Goal: Task Accomplishment & Management: Manage account settings

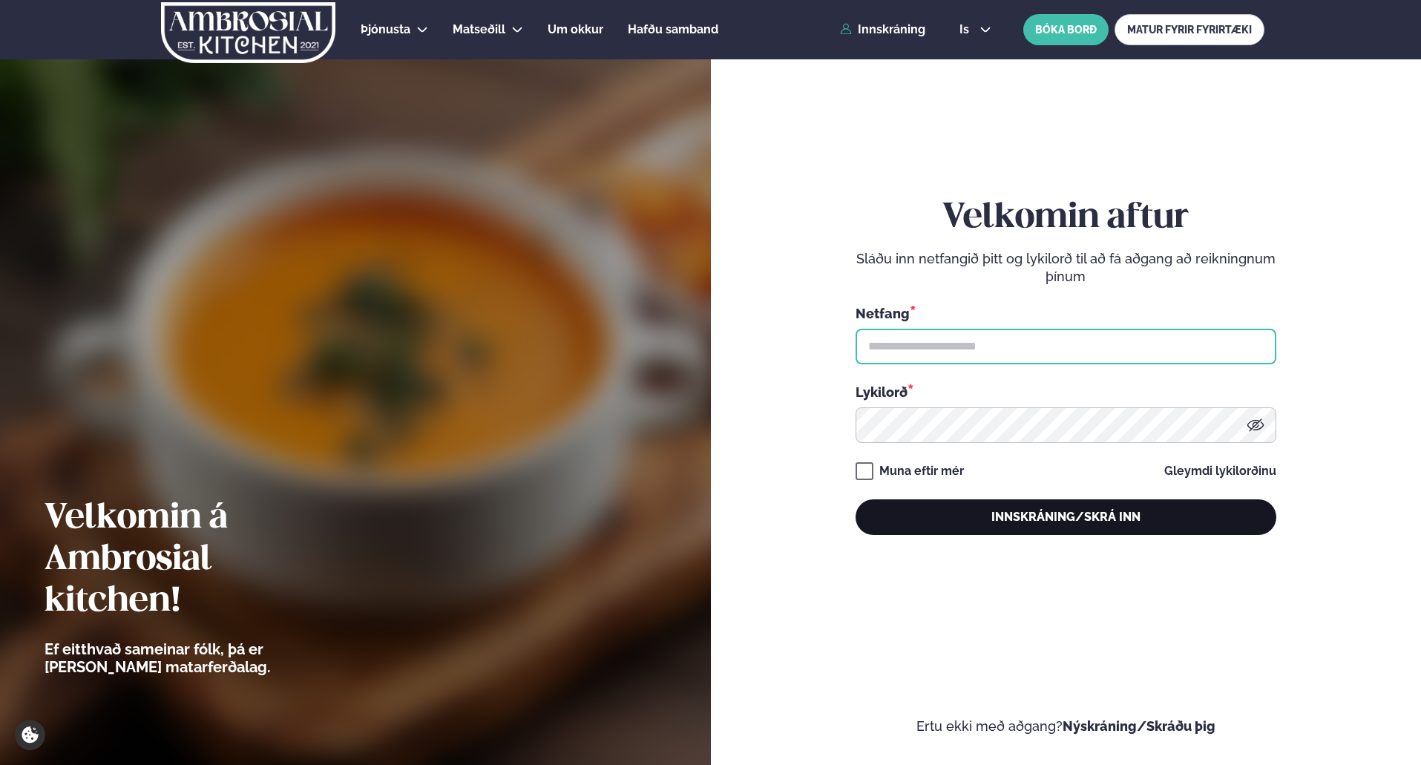
type input "**********"
click at [1084, 517] on button "Innskráning/Skrá inn" at bounding box center [1066, 518] width 421 height 36
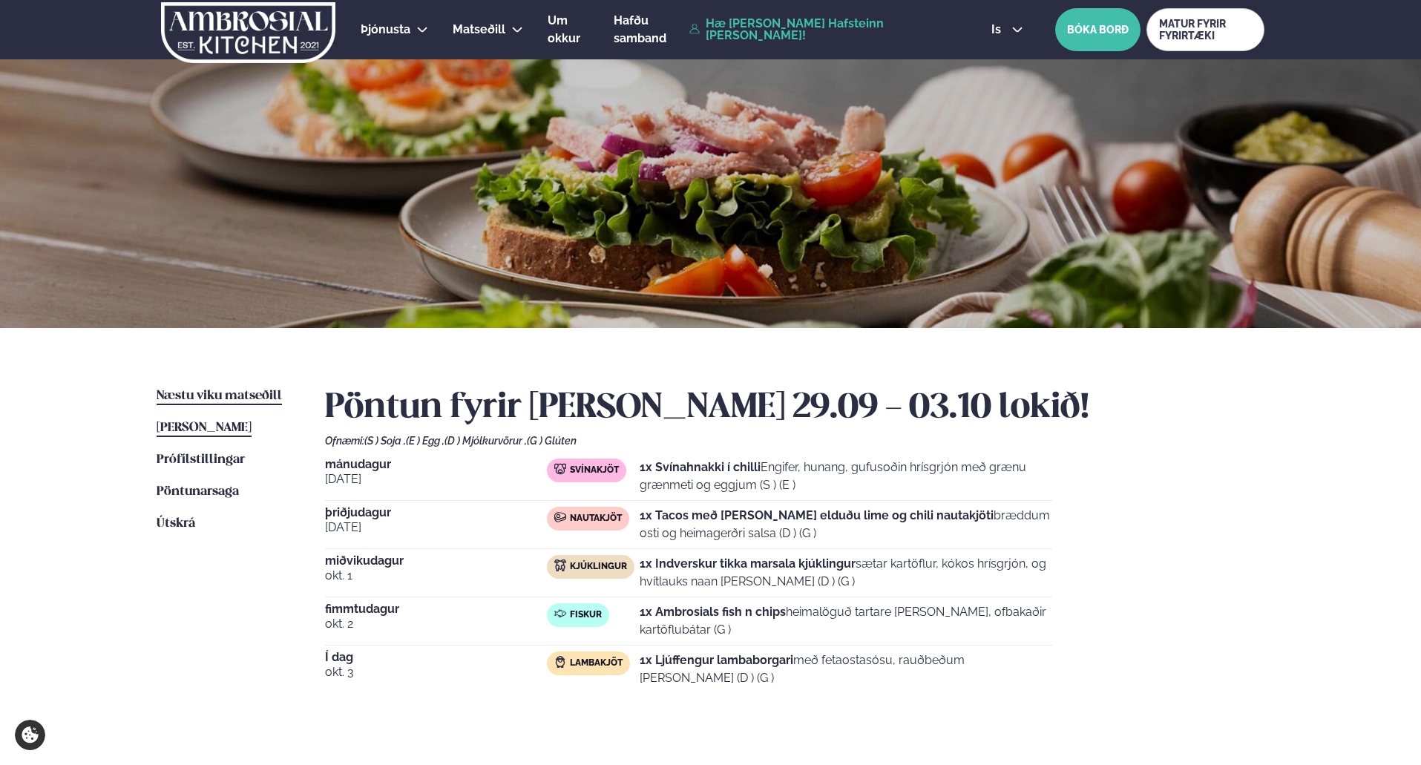
click at [208, 395] on span "Næstu viku matseðill" at bounding box center [219, 396] width 125 height 13
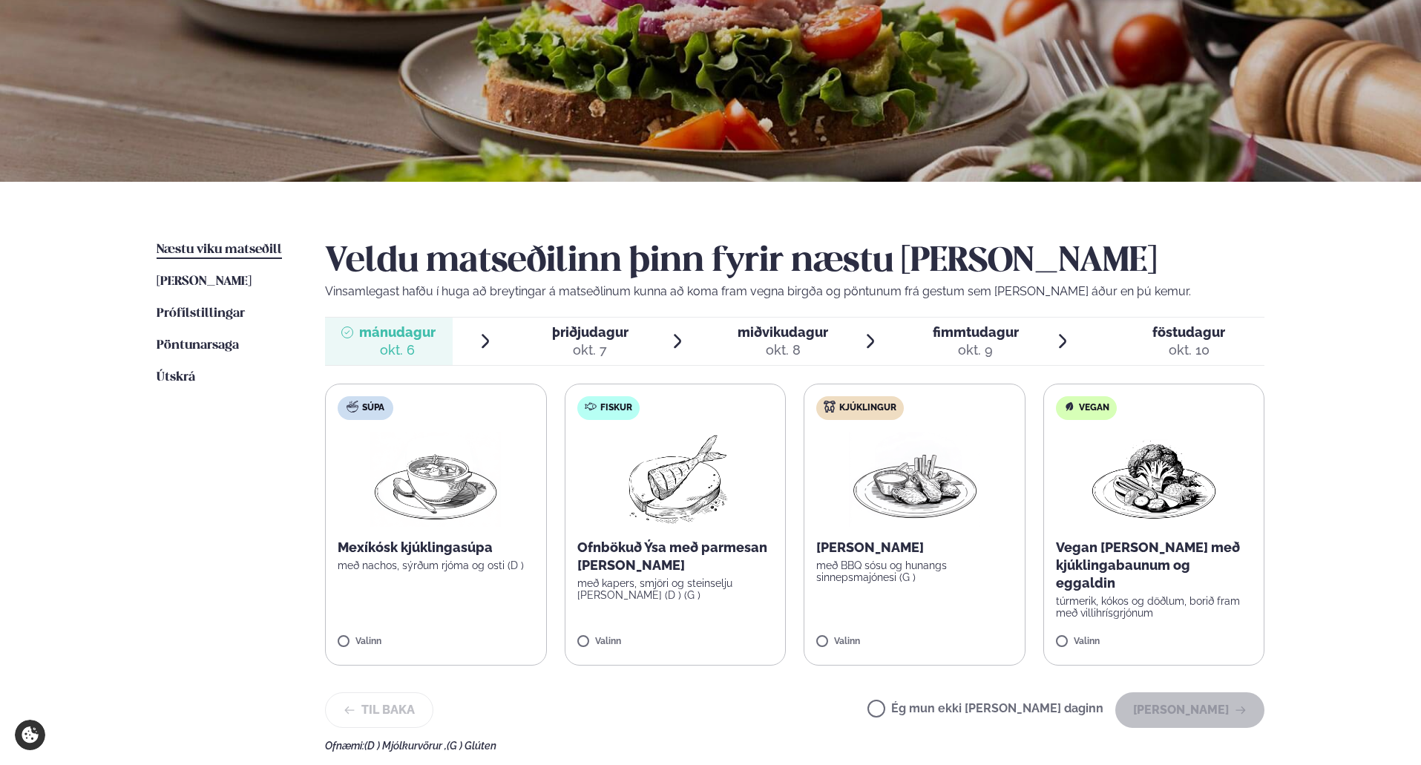
scroll to position [148, 0]
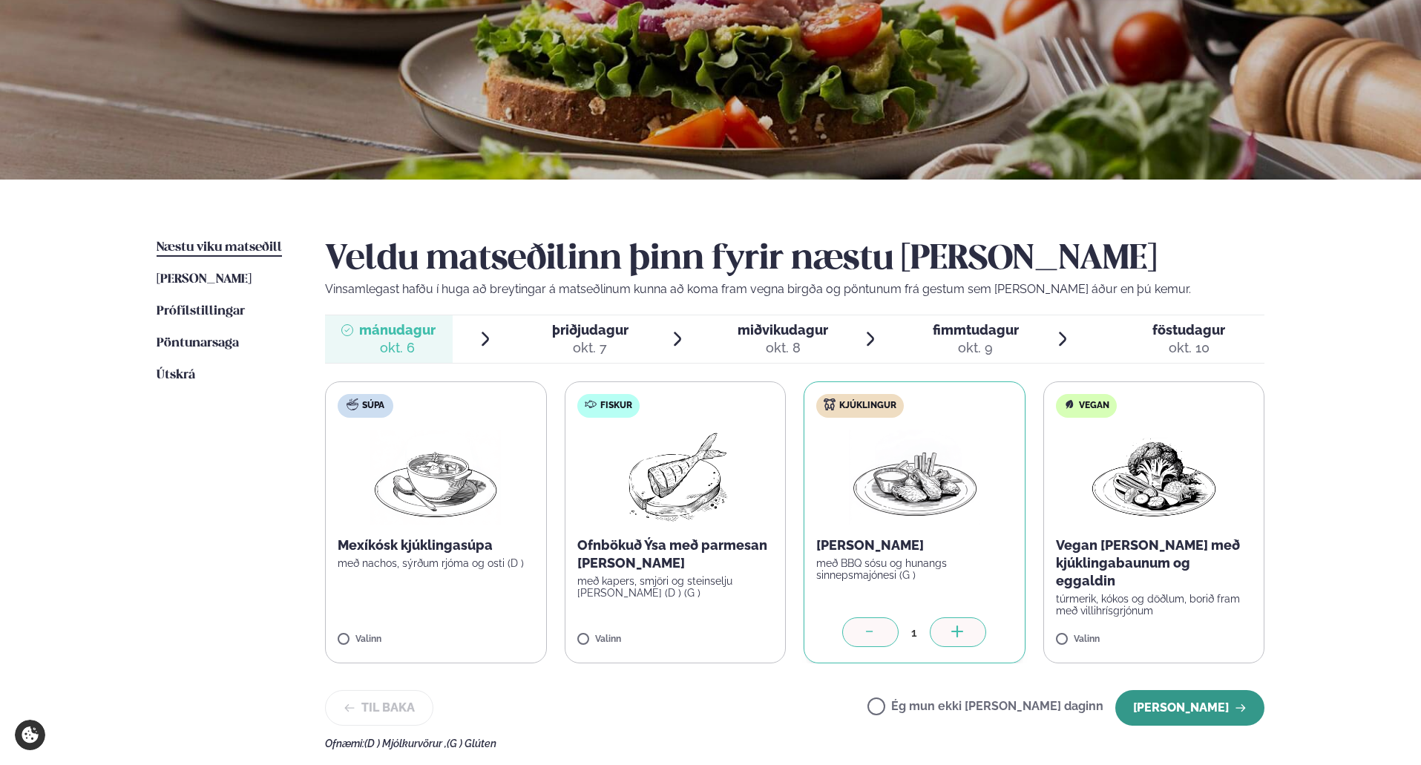
click at [1202, 711] on button "[PERSON_NAME]" at bounding box center [1190, 708] width 149 height 36
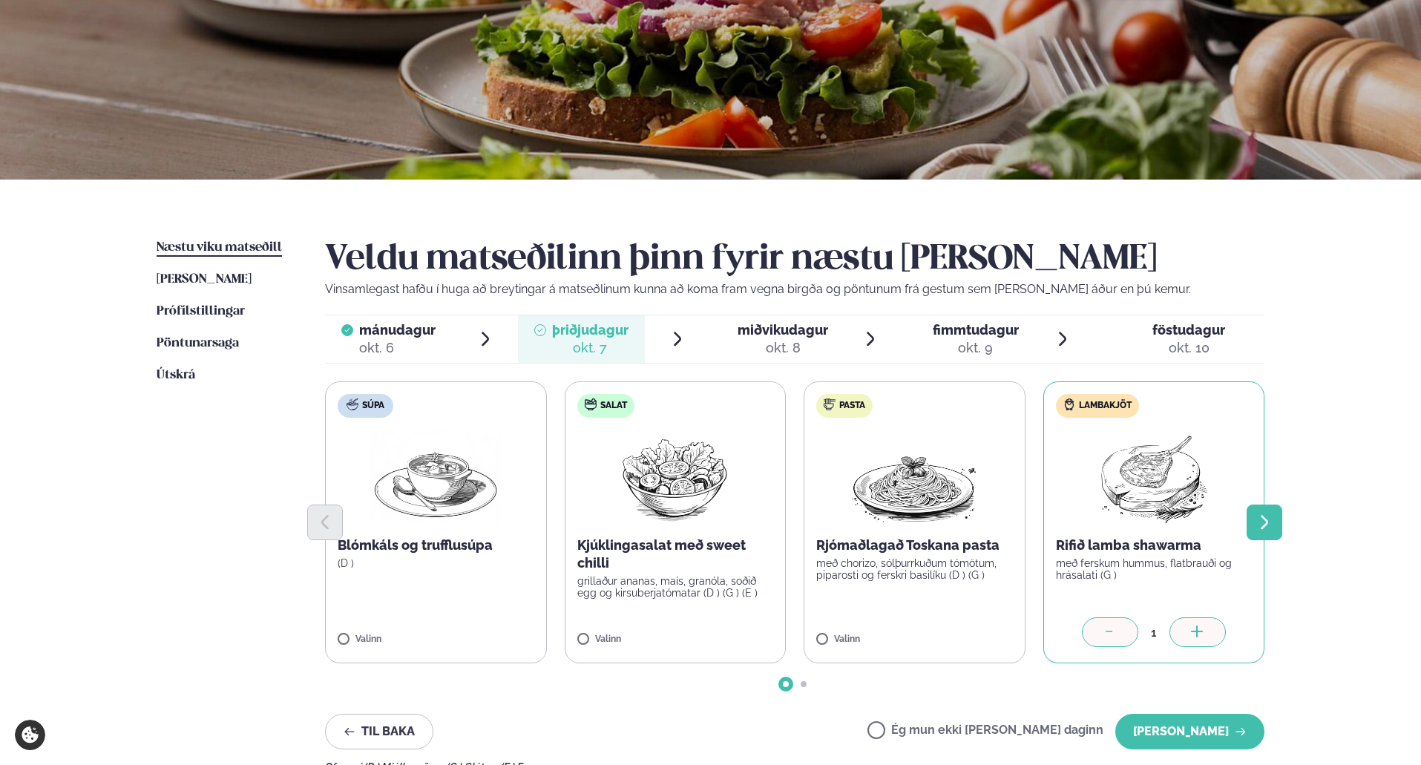
click at [1272, 523] on icon "Next slide" at bounding box center [1265, 523] width 18 height 18
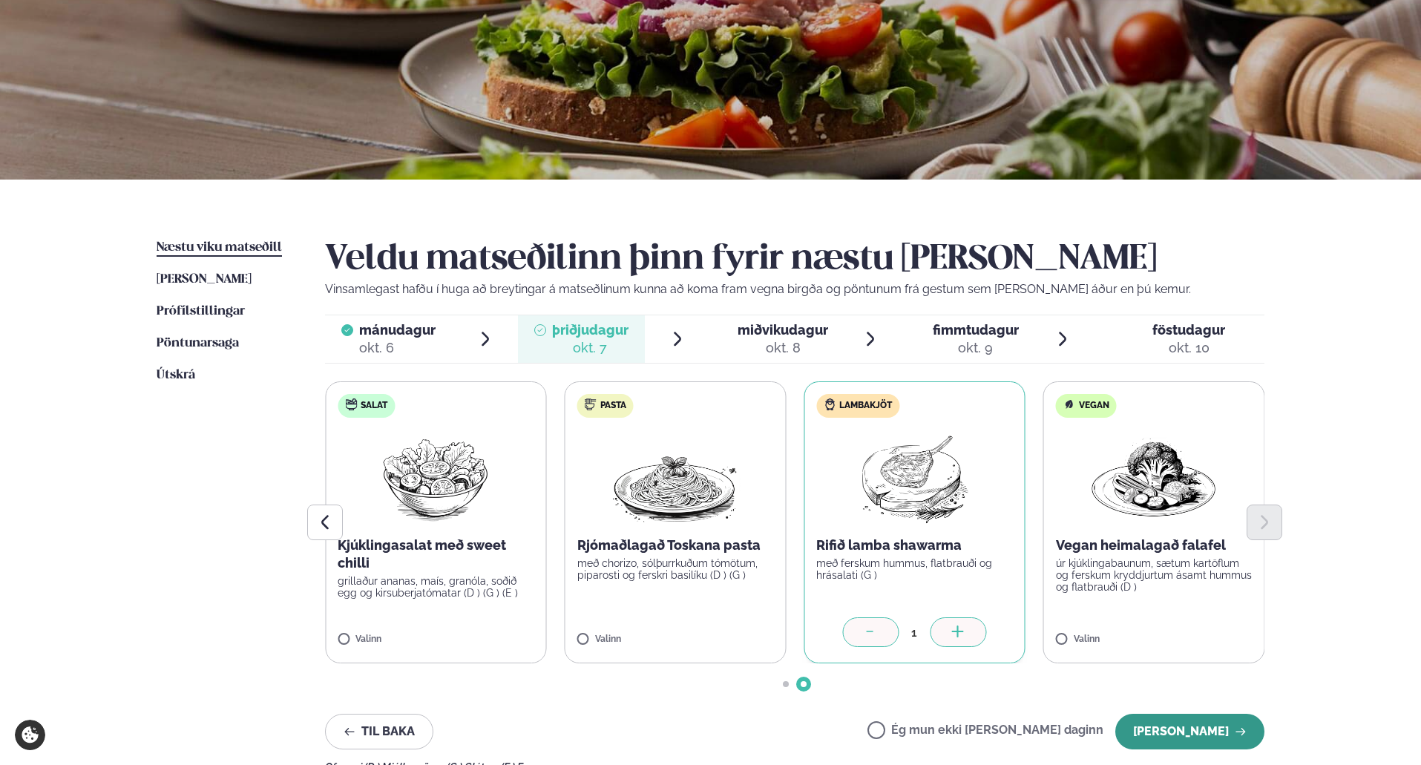
click at [1193, 727] on button "[PERSON_NAME]" at bounding box center [1190, 732] width 149 height 36
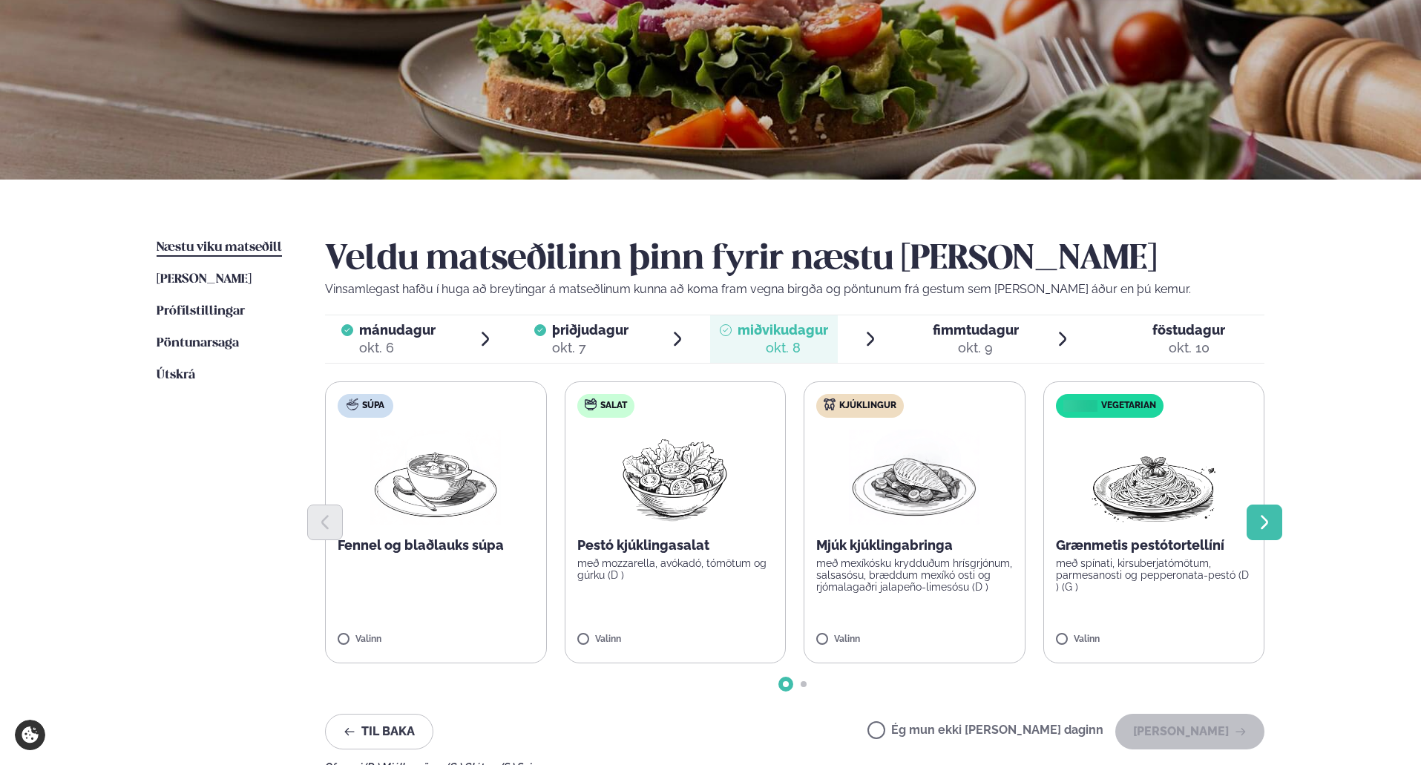
click at [1282, 528] on button "Next slide" at bounding box center [1265, 523] width 36 height 36
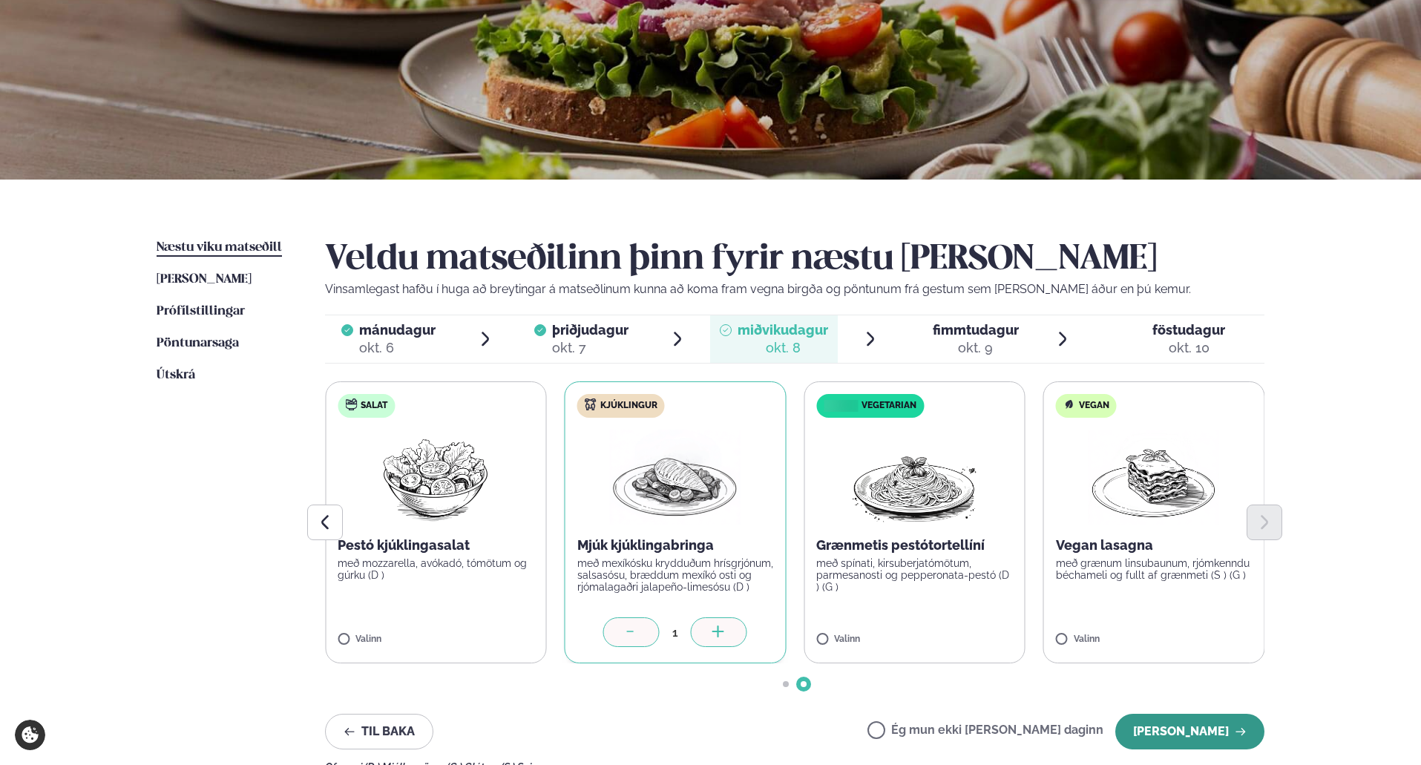
click at [1213, 723] on button "[PERSON_NAME]" at bounding box center [1190, 732] width 149 height 36
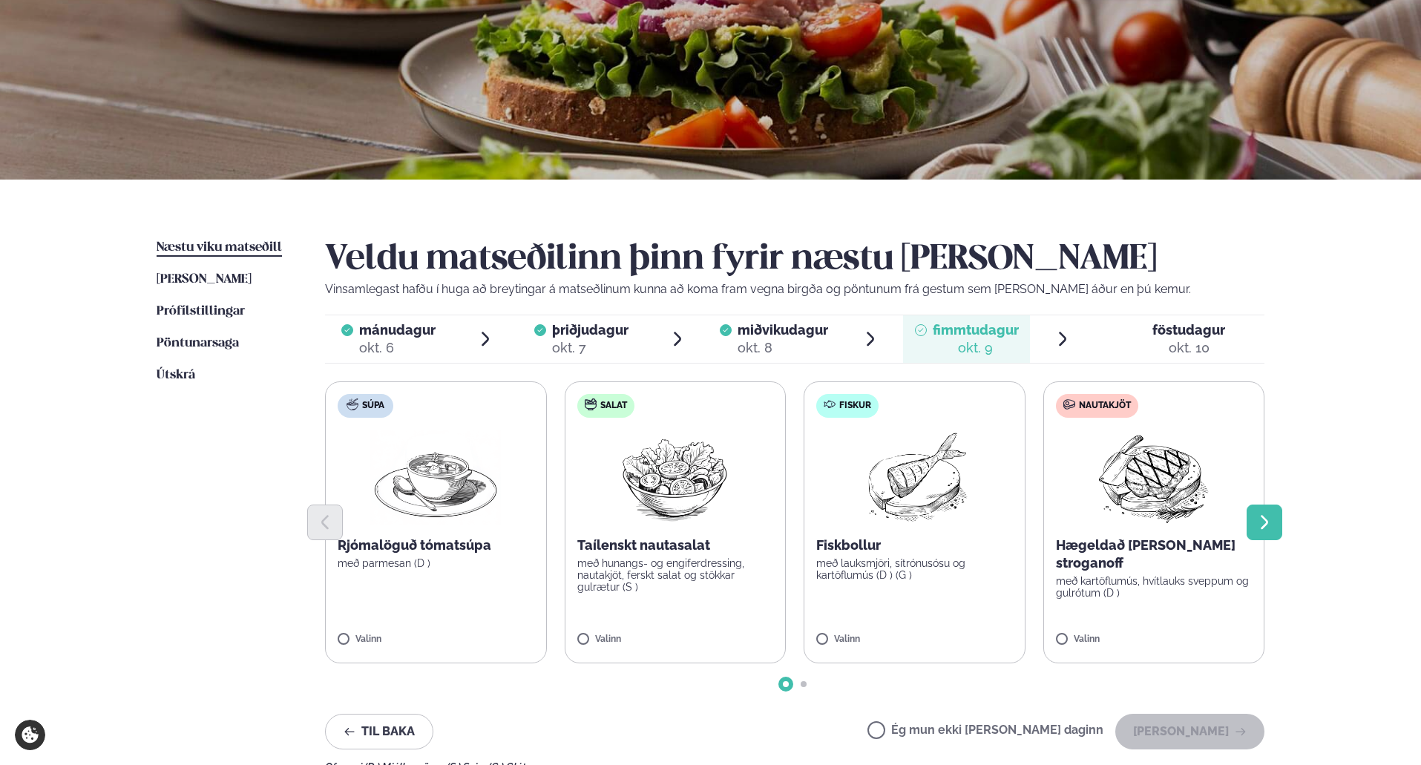
click at [1265, 521] on icon "Next slide" at bounding box center [1265, 523] width 18 height 18
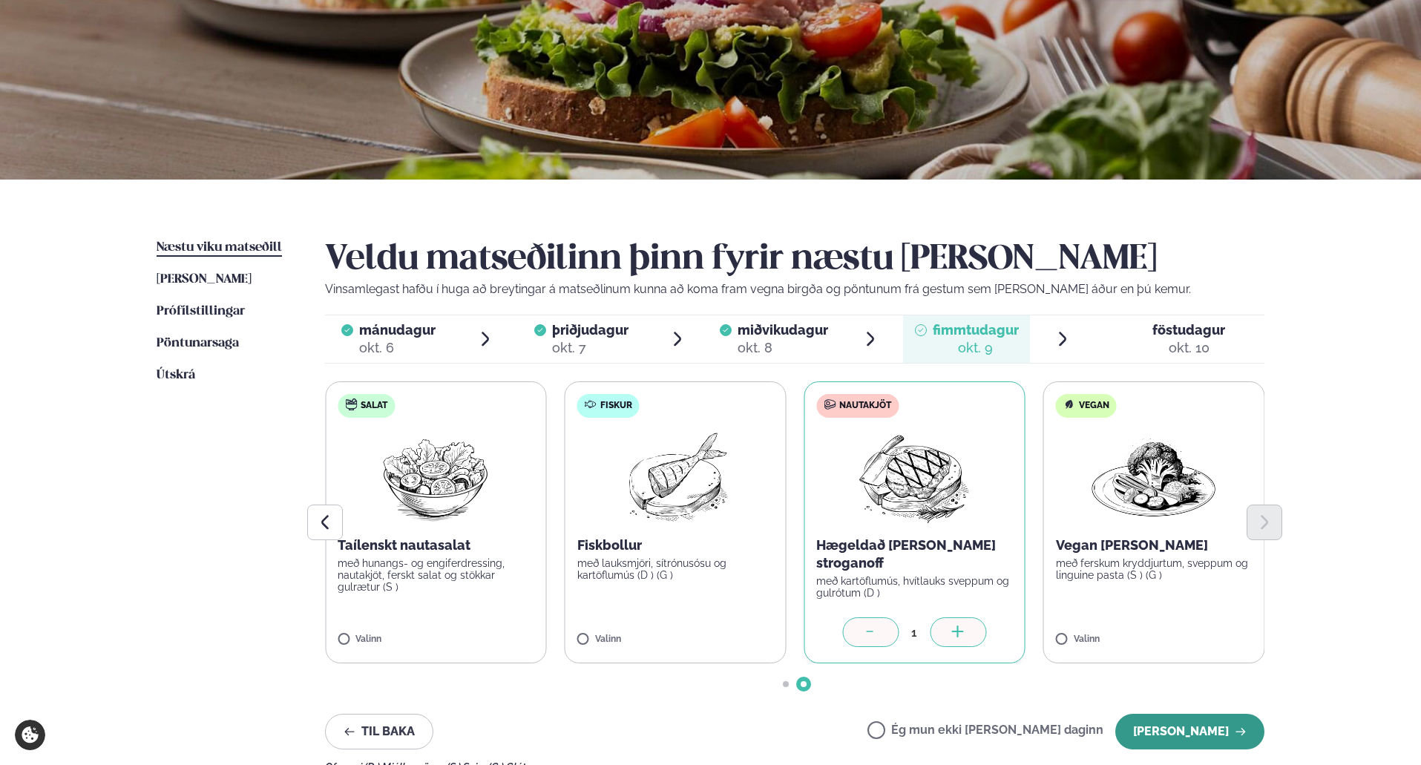
click at [1195, 734] on button "[PERSON_NAME]" at bounding box center [1190, 732] width 149 height 36
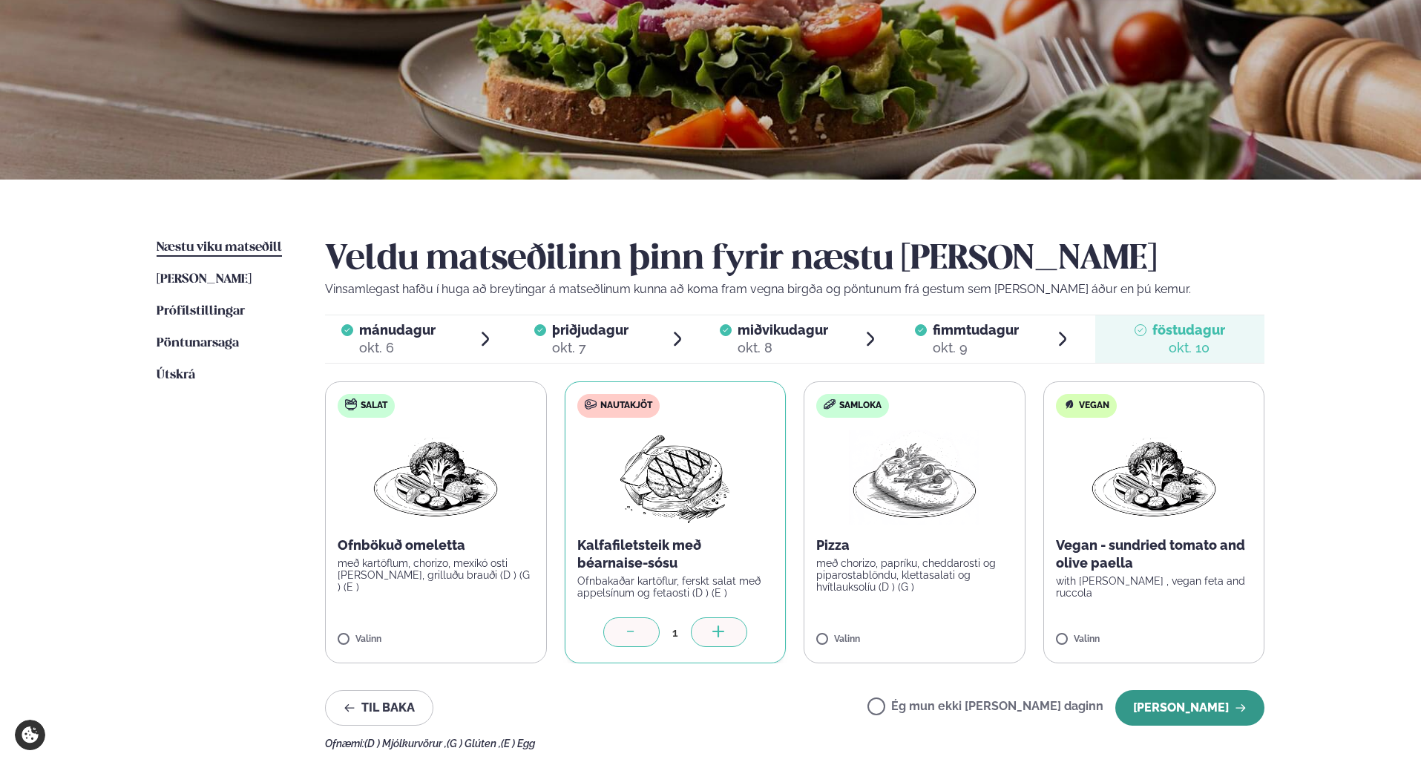
click at [1203, 715] on button "[PERSON_NAME]" at bounding box center [1190, 708] width 149 height 36
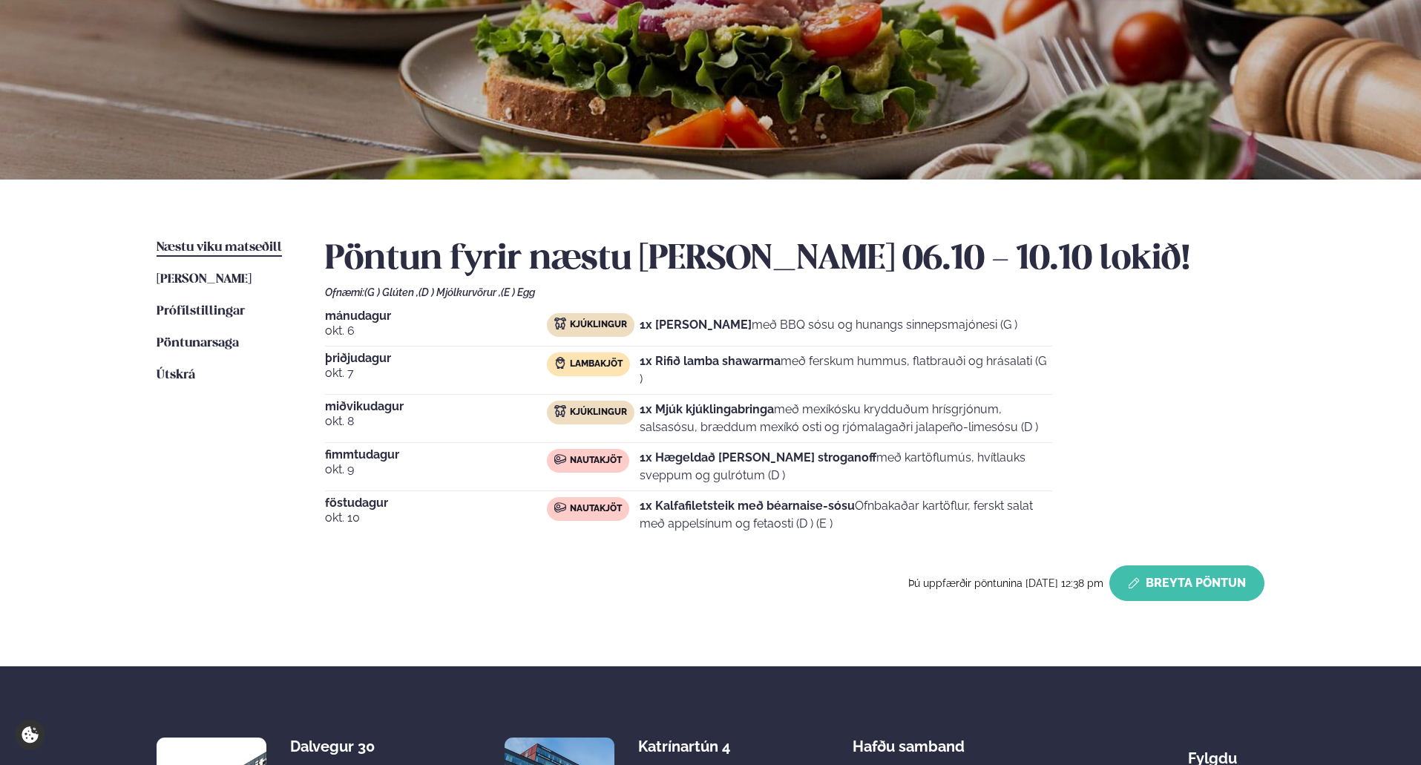
click at [1190, 573] on button "Breyta Pöntun" at bounding box center [1187, 584] width 155 height 36
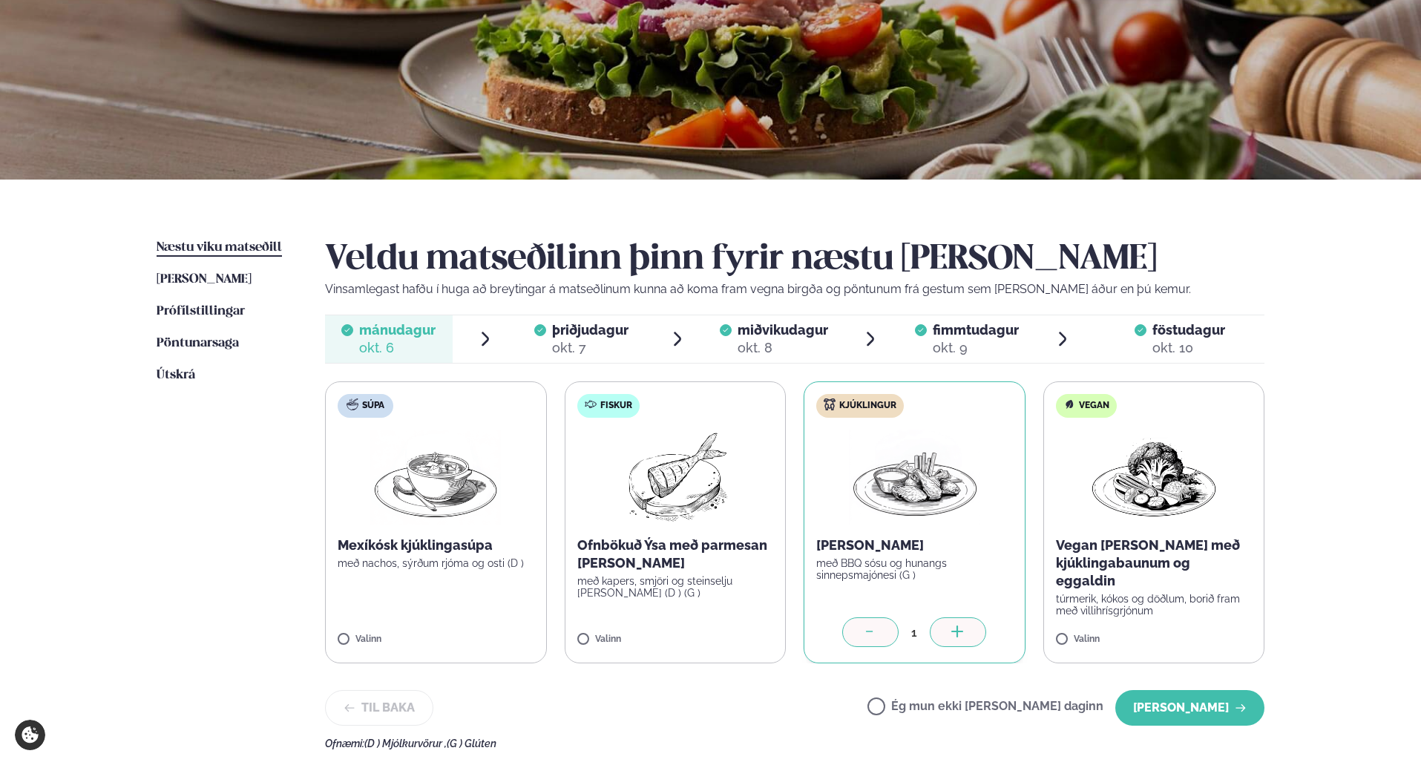
click at [1167, 351] on div "okt. 10" at bounding box center [1189, 348] width 73 height 18
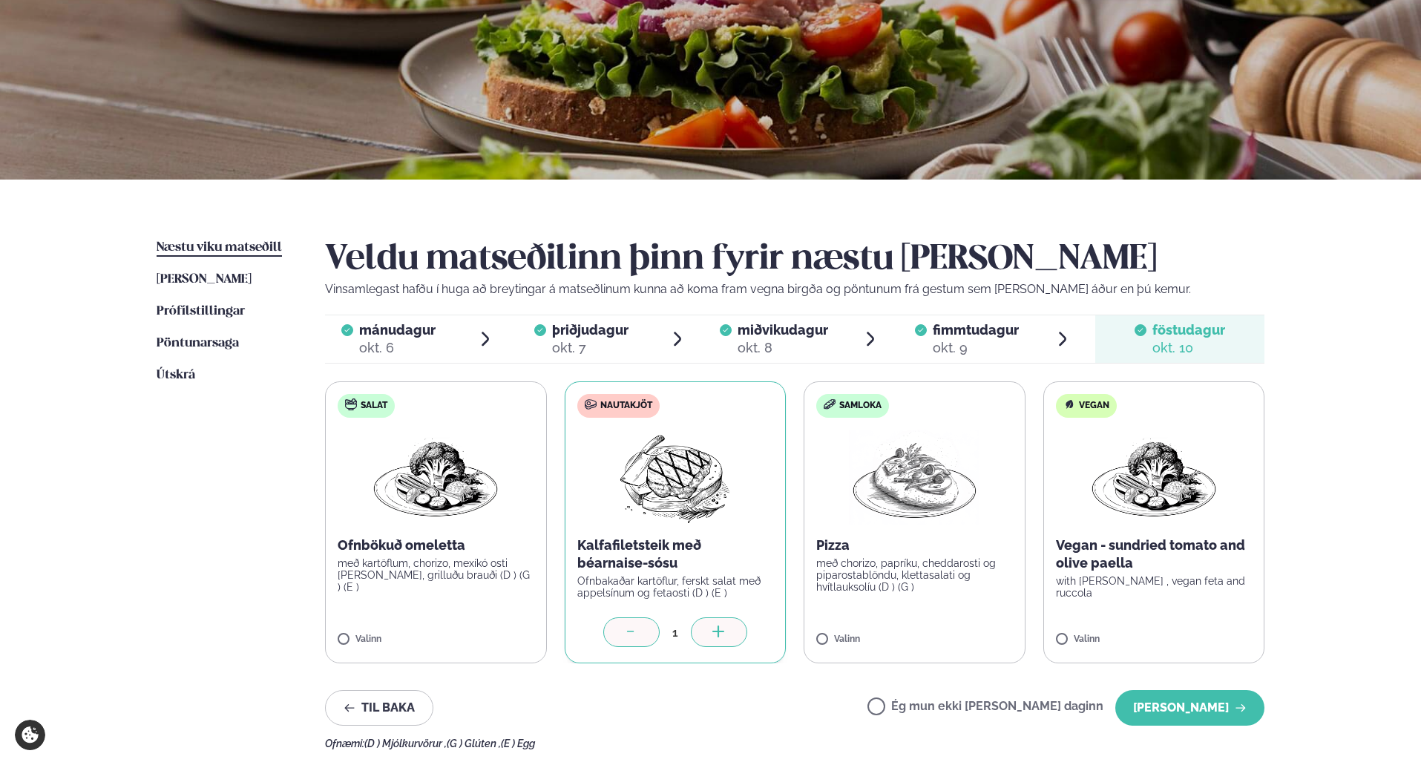
click at [629, 629] on icon at bounding box center [631, 633] width 15 height 15
click at [928, 703] on label "Ég mun ekki [PERSON_NAME] daginn" at bounding box center [986, 709] width 236 height 16
click at [1202, 711] on button "[PERSON_NAME]" at bounding box center [1190, 708] width 149 height 36
